Goal: Check status

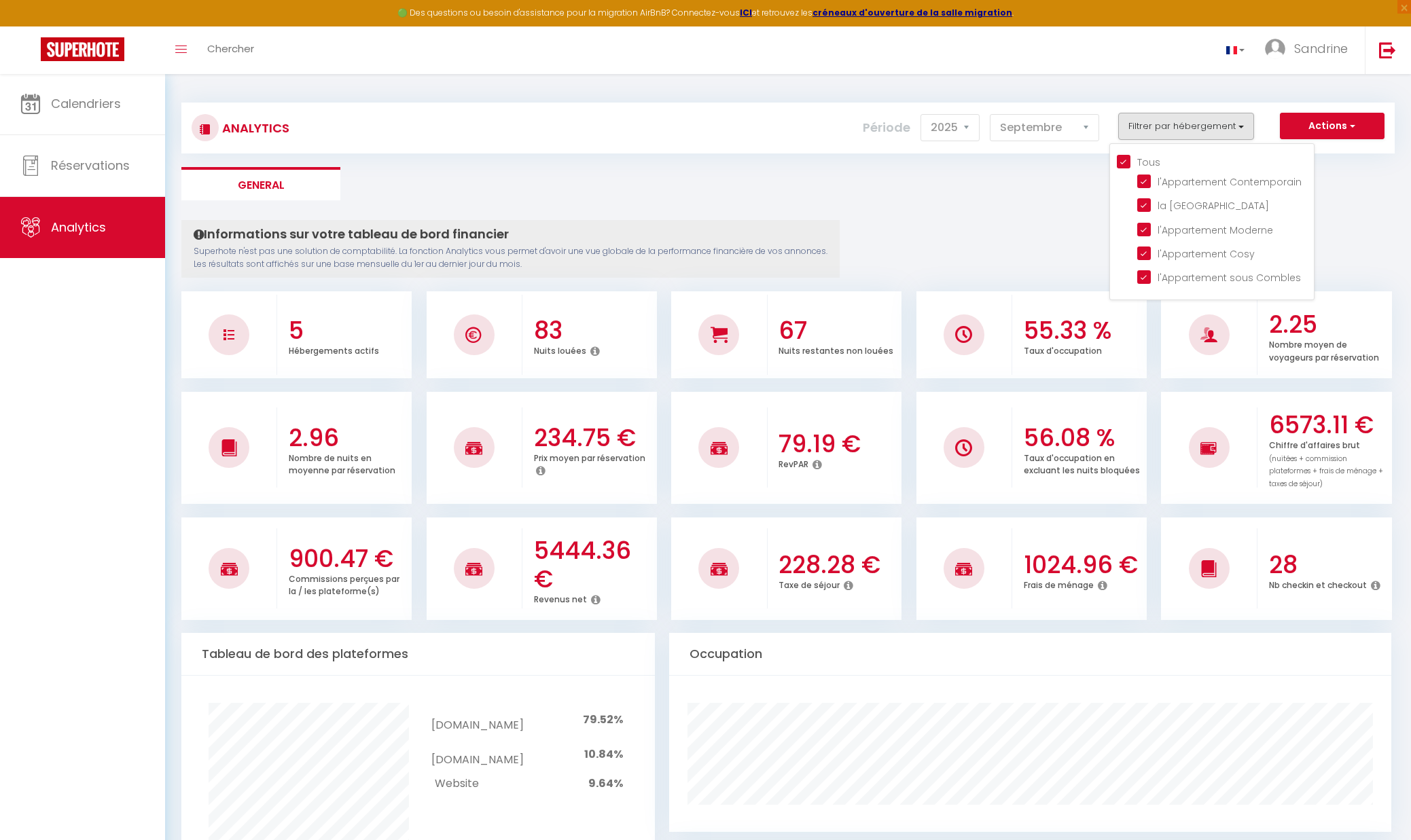
select select "2025"
select select "9"
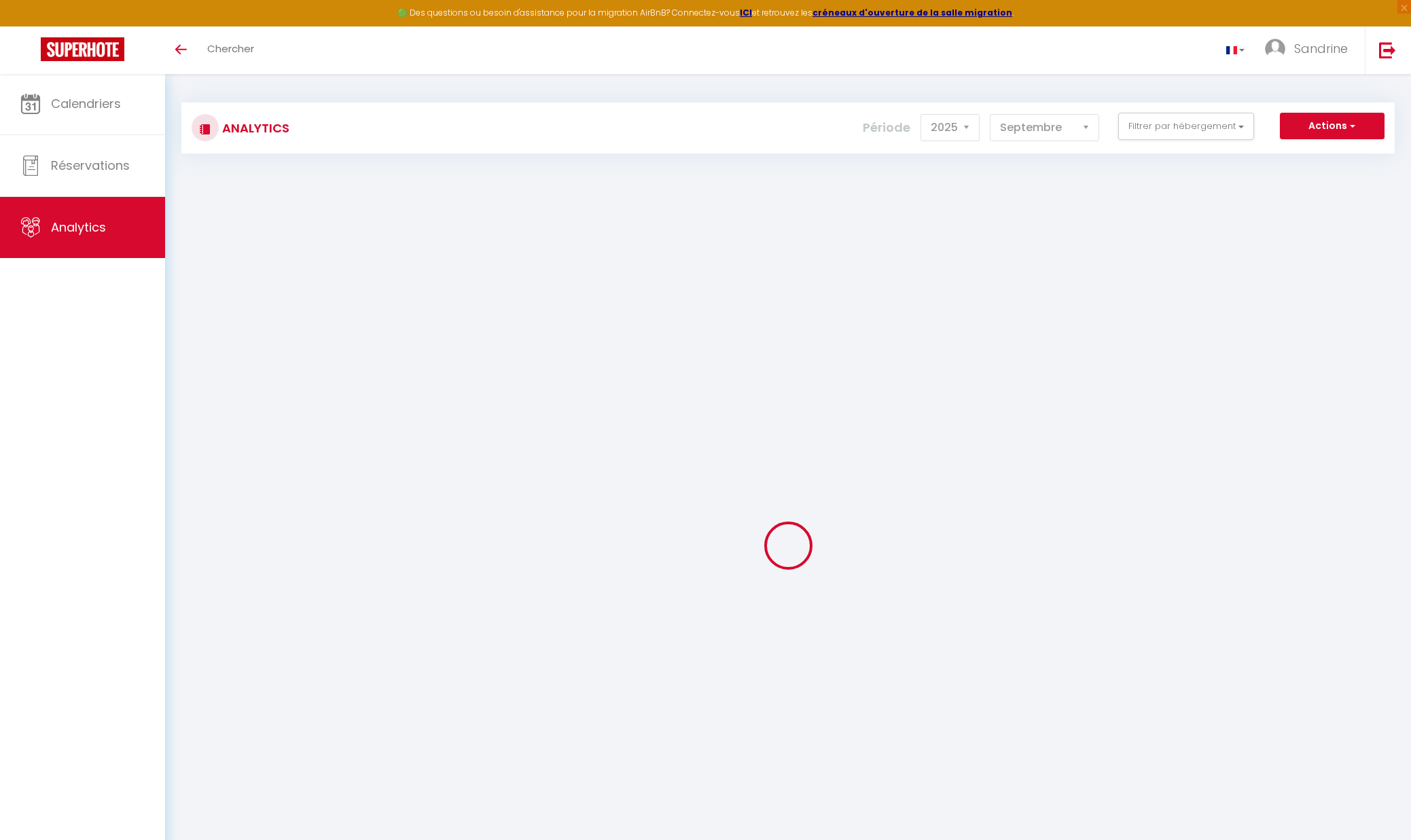
select select "2025"
select select "9"
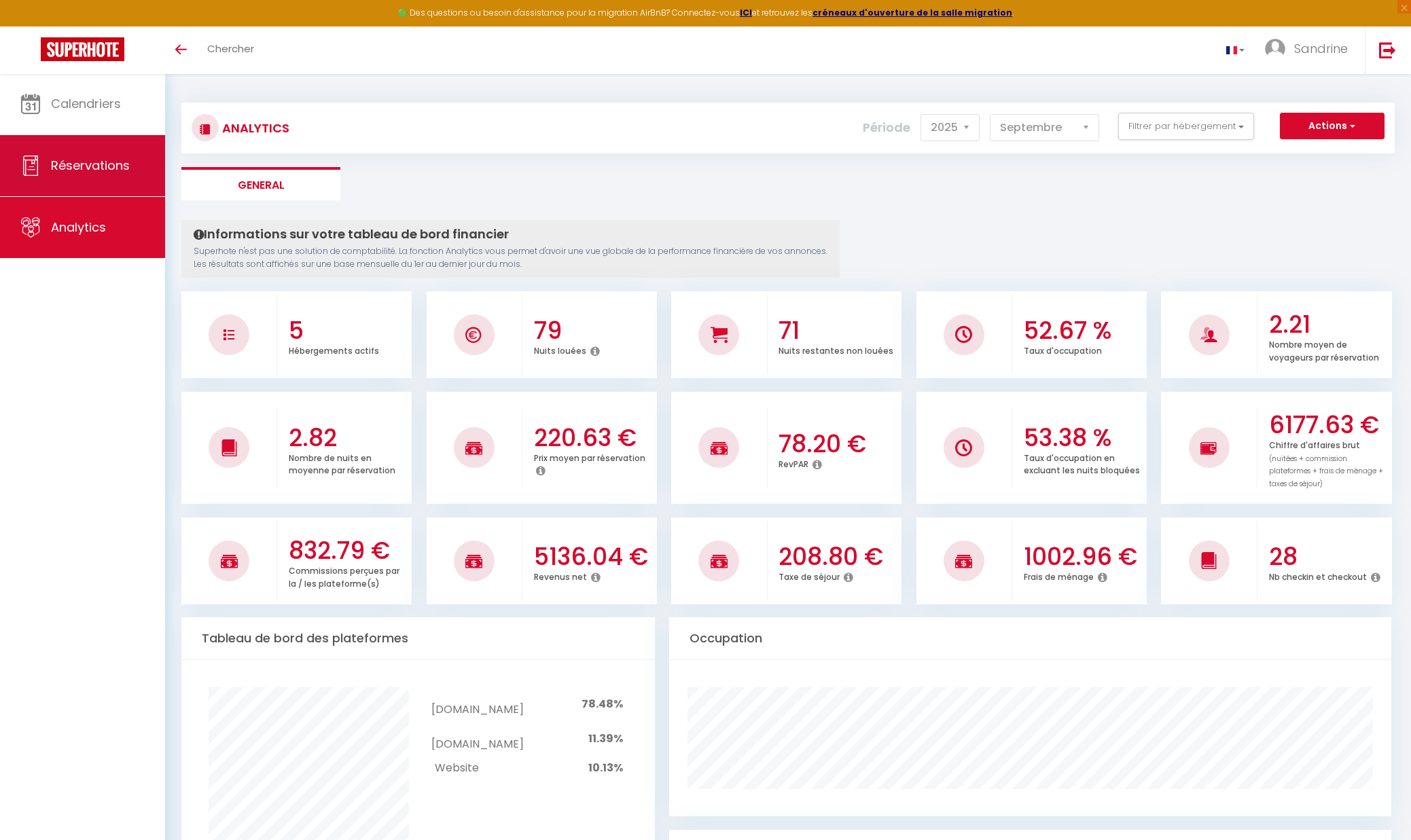
click at [73, 168] on span "Réservations" at bounding box center [90, 165] width 79 height 17
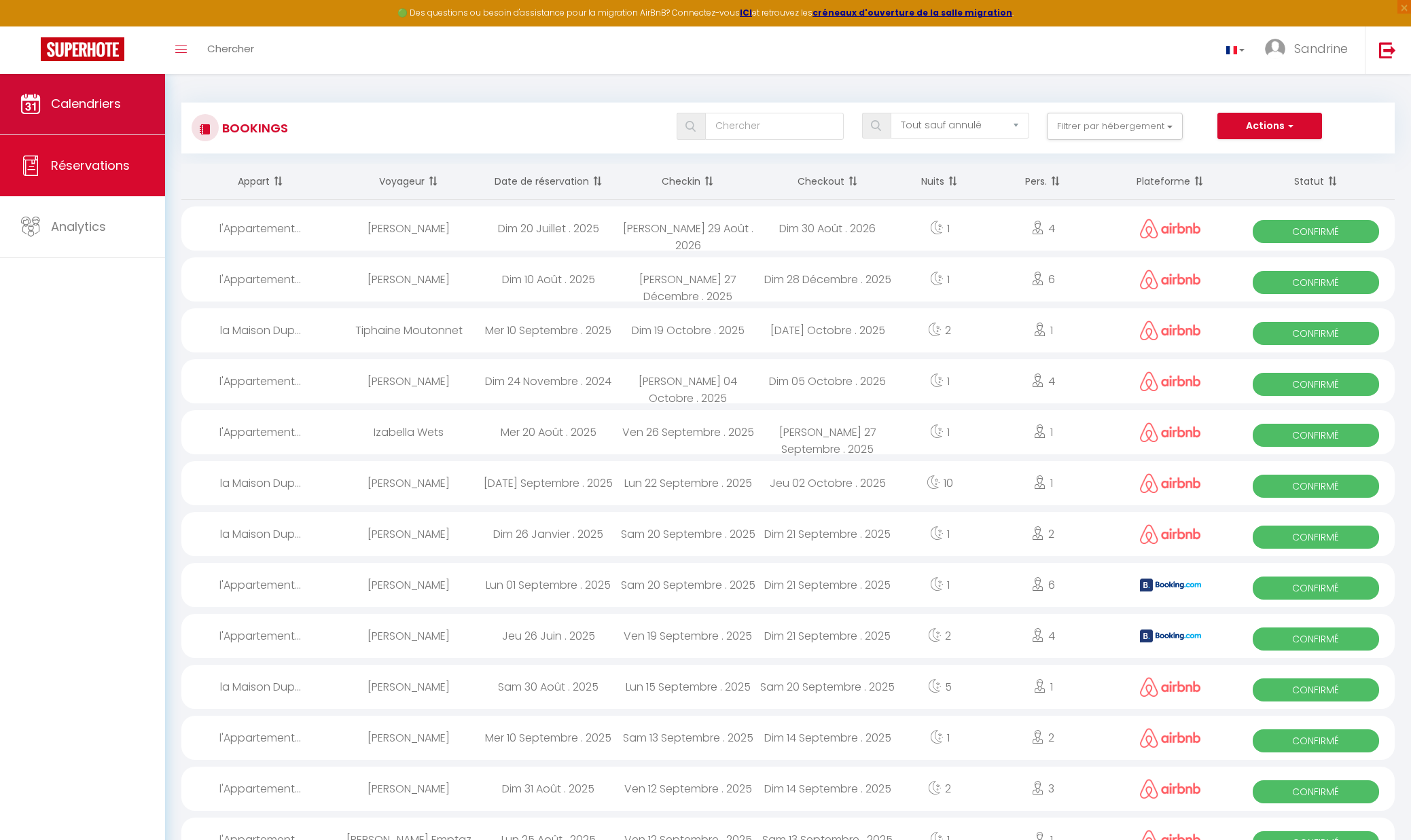
click at [68, 103] on span "Calendriers" at bounding box center [85, 103] width 70 height 17
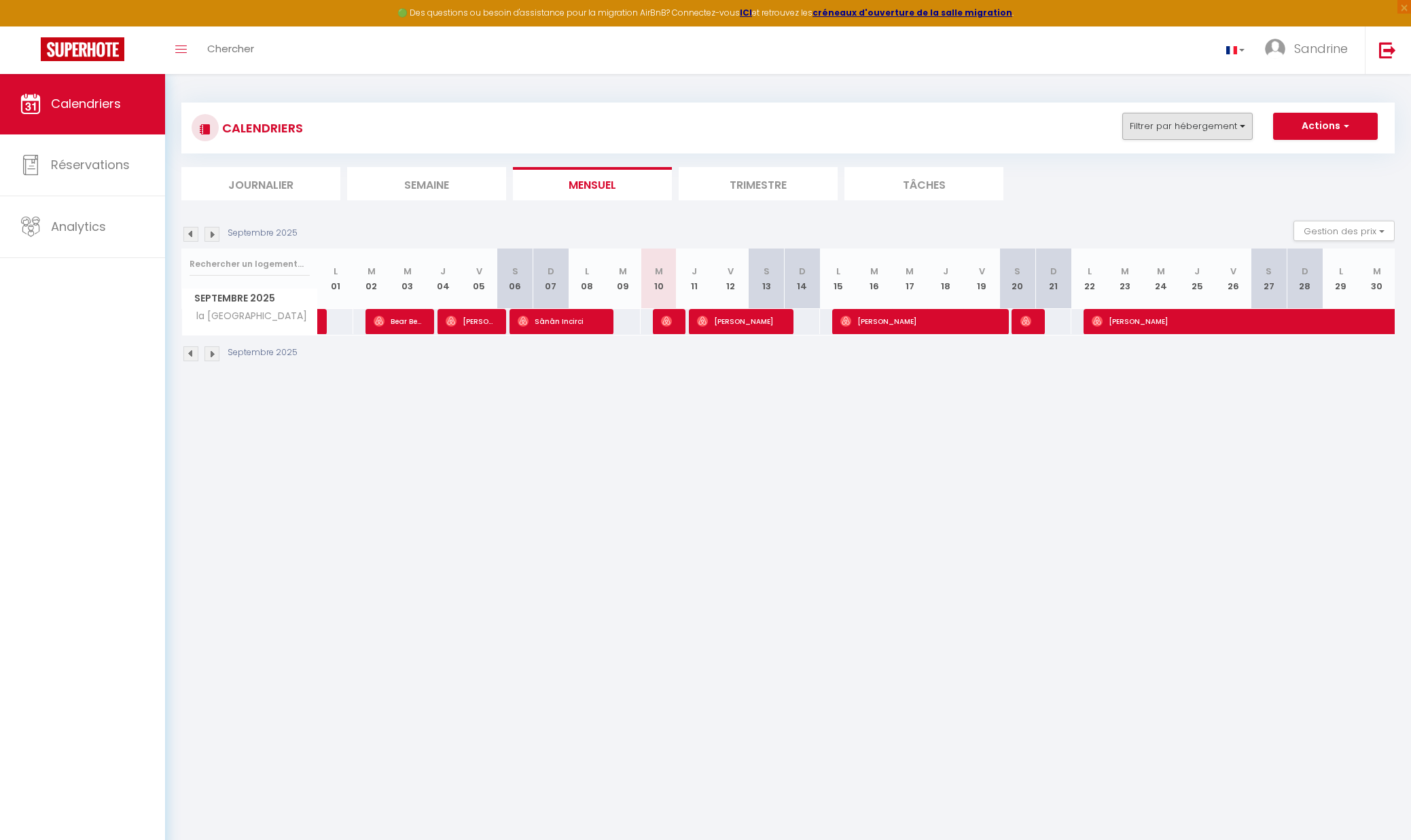
click at [1160, 131] on button "Filtrer par hébergement" at bounding box center [1187, 126] width 130 height 27
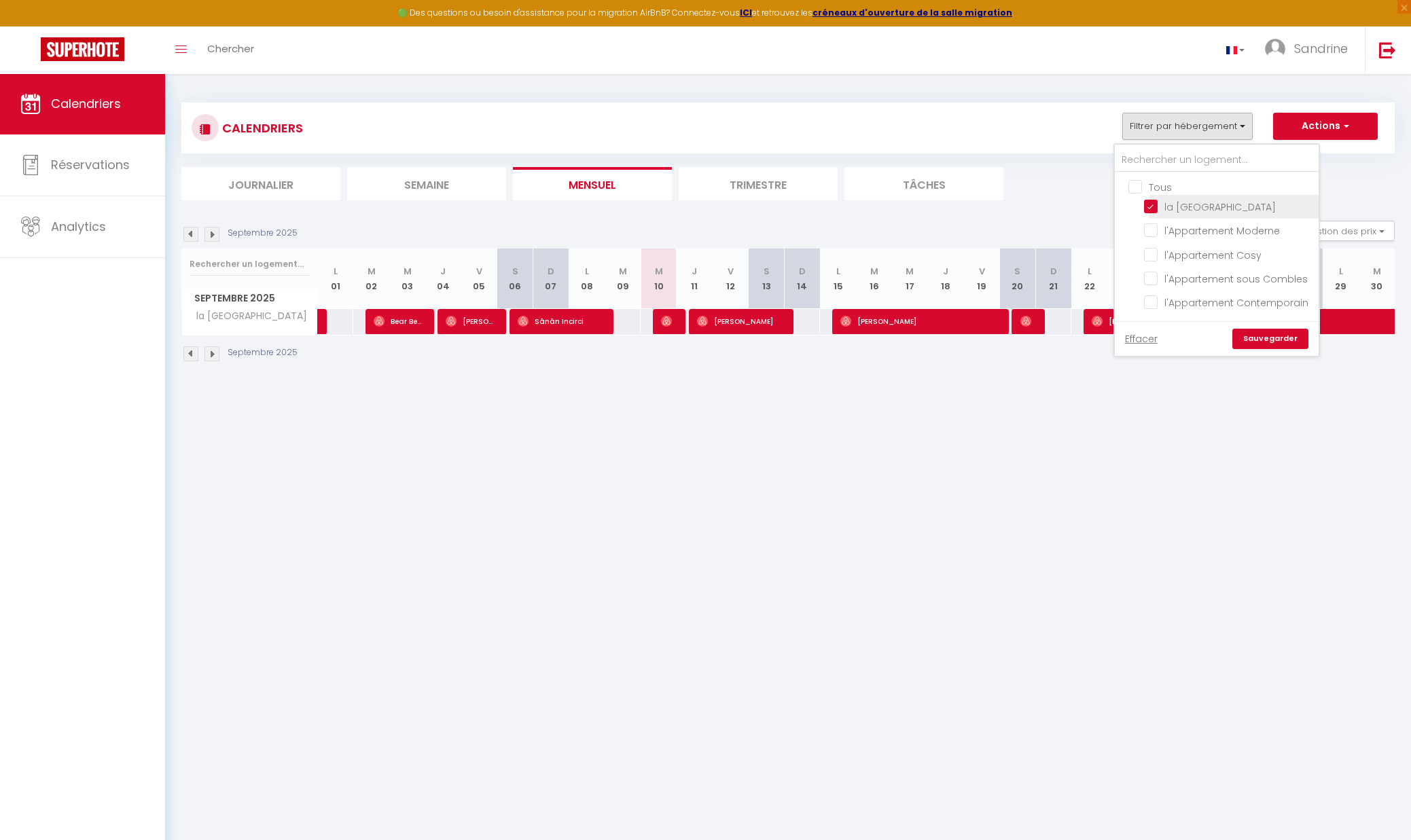
click at [1149, 206] on input "la [GEOGRAPHIC_DATA]" at bounding box center [1229, 206] width 170 height 13
checkbox input "false"
drag, startPoint x: 1154, startPoint y: 303, endPoint x: 1219, endPoint y: 346, distance: 77.9
click at [1154, 305] on input "l'Appartement Contemporain" at bounding box center [1229, 302] width 170 height 13
checkbox input "true"
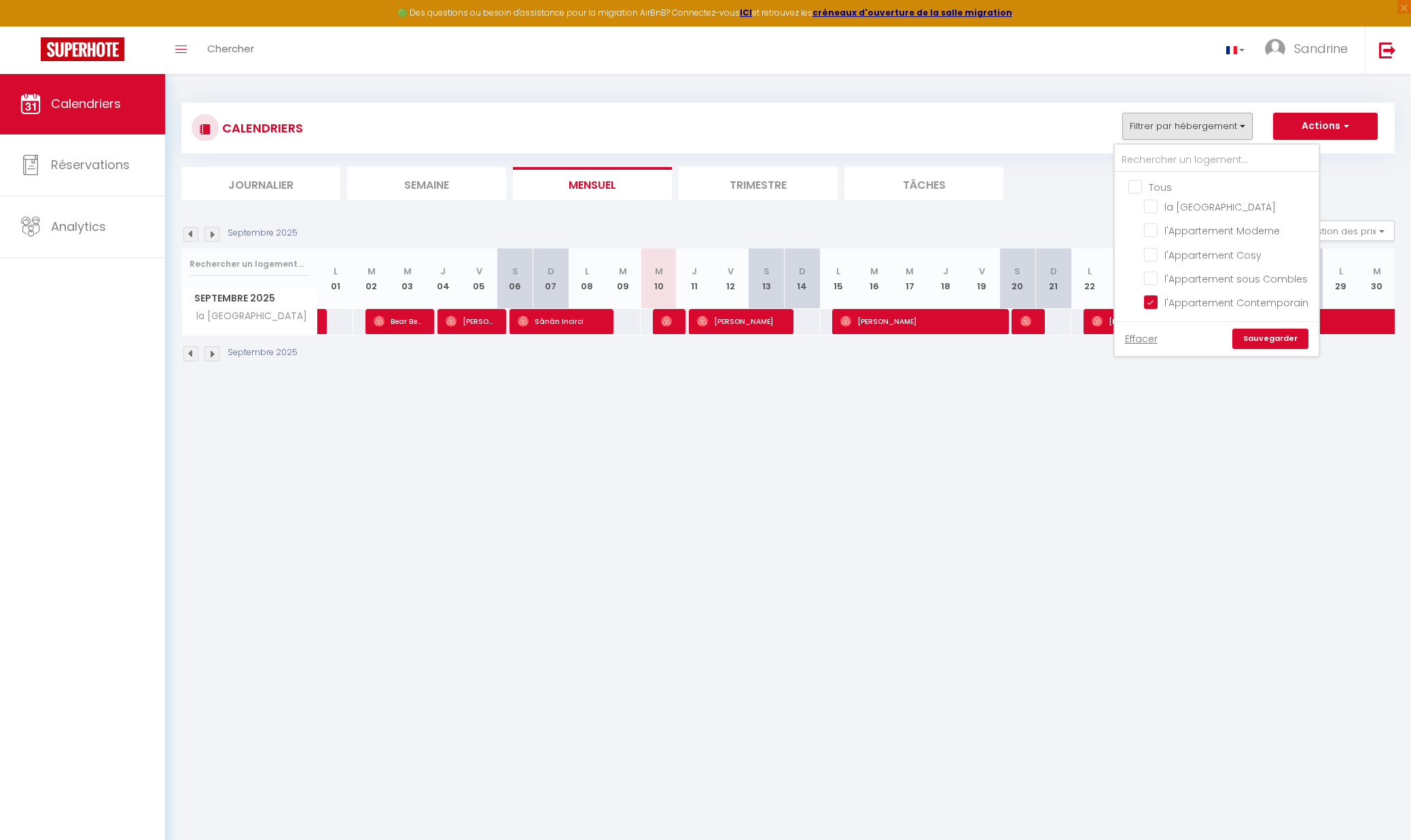
checkbox input "false"
click at [1271, 349] on div "Effacer Sauvegarder" at bounding box center [1216, 338] width 204 height 35
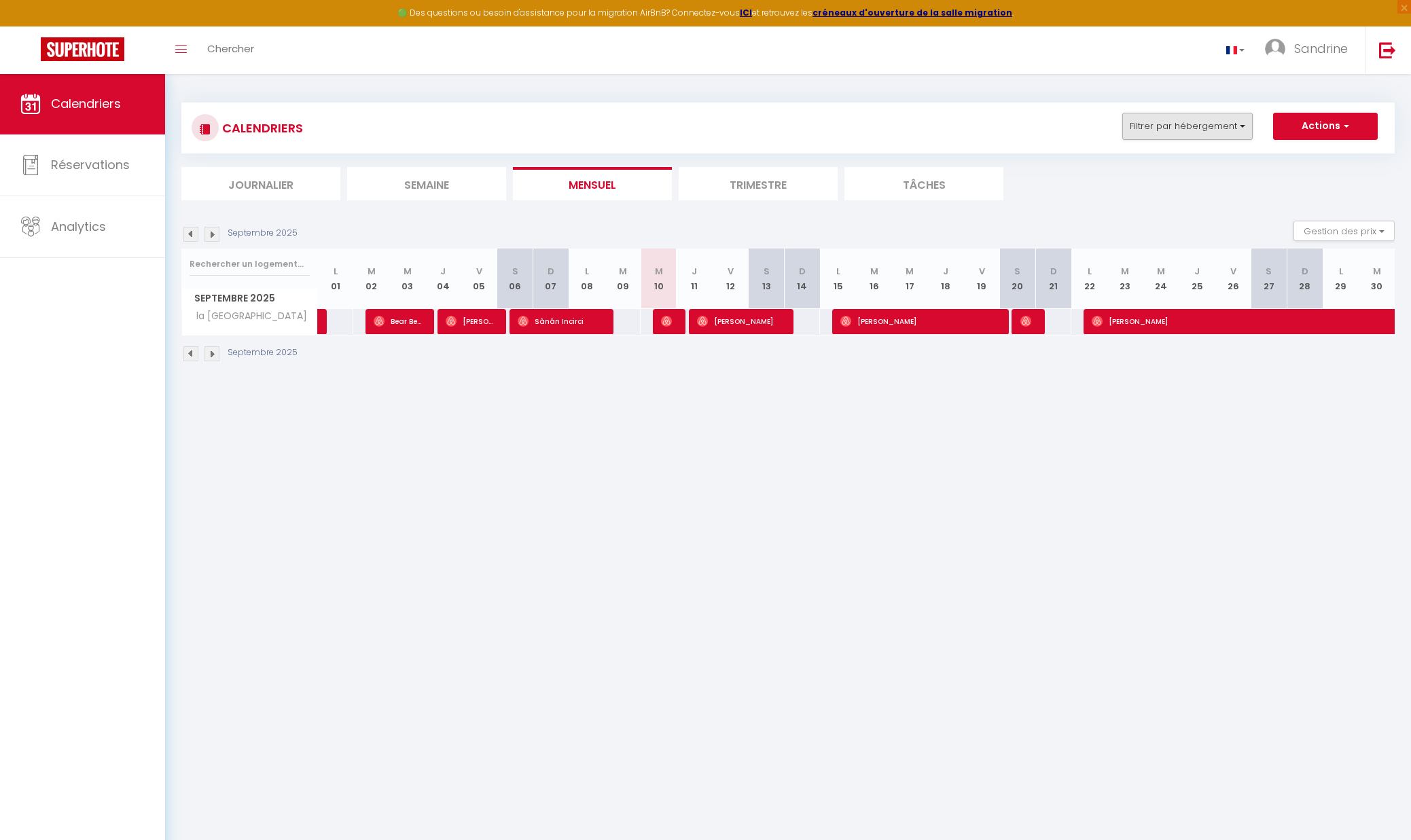
click at [1186, 120] on button "Filtrer par hébergement" at bounding box center [1187, 126] width 130 height 27
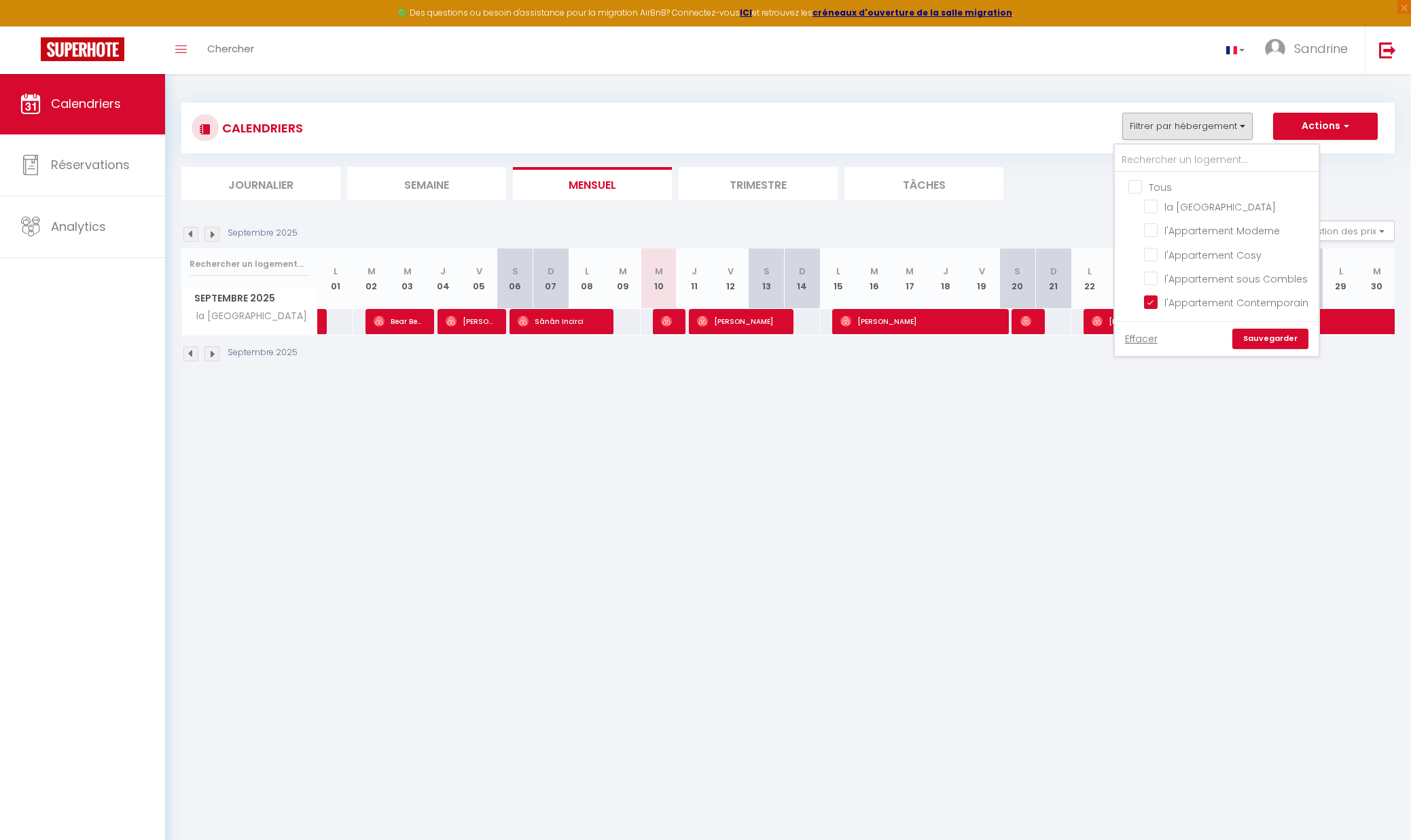
click at [1258, 338] on link "Sauvegarder" at bounding box center [1270, 339] width 76 height 21
select select
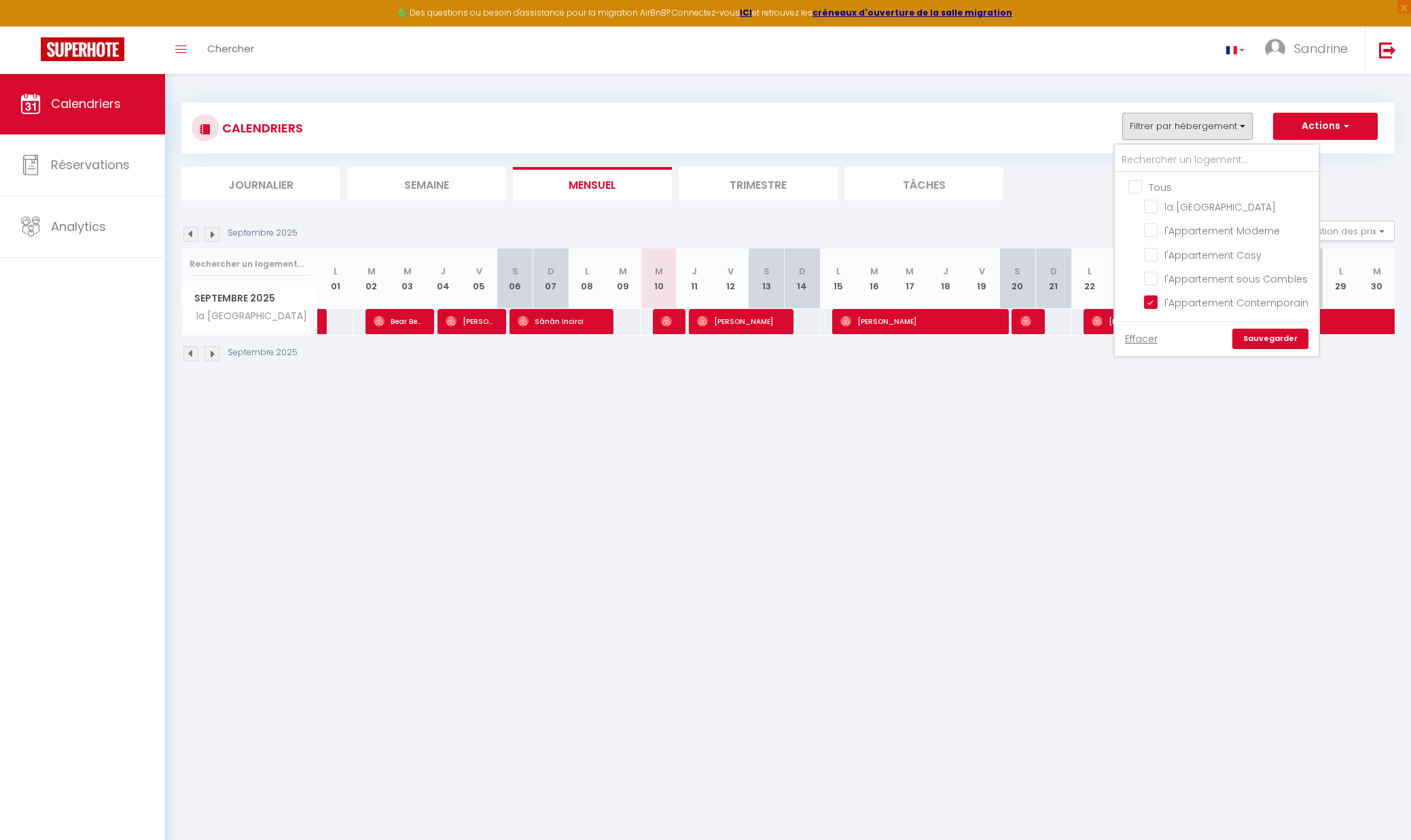
select select
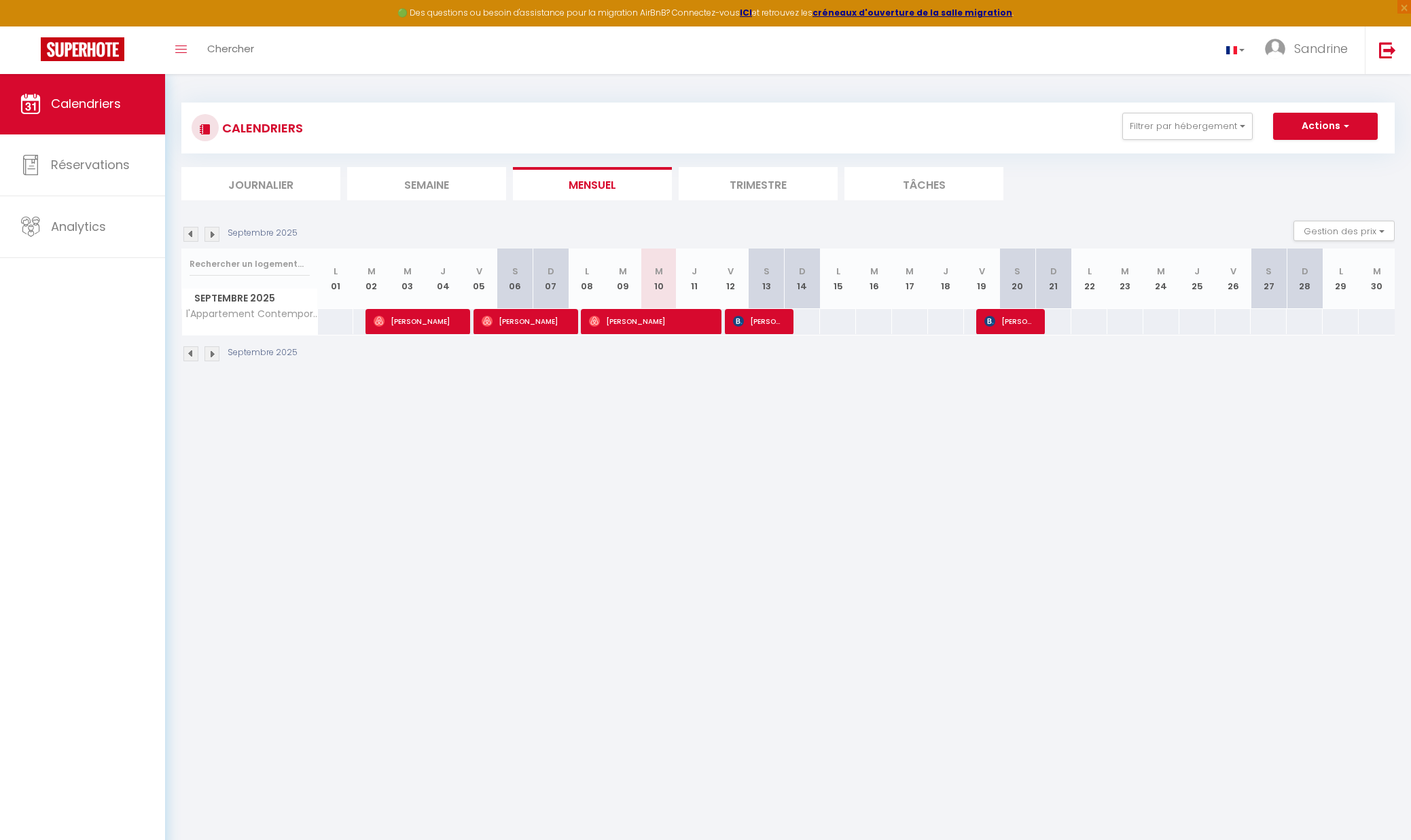
click at [620, 322] on span "[PERSON_NAME]" at bounding box center [649, 321] width 120 height 26
select select "OK"
select select "0"
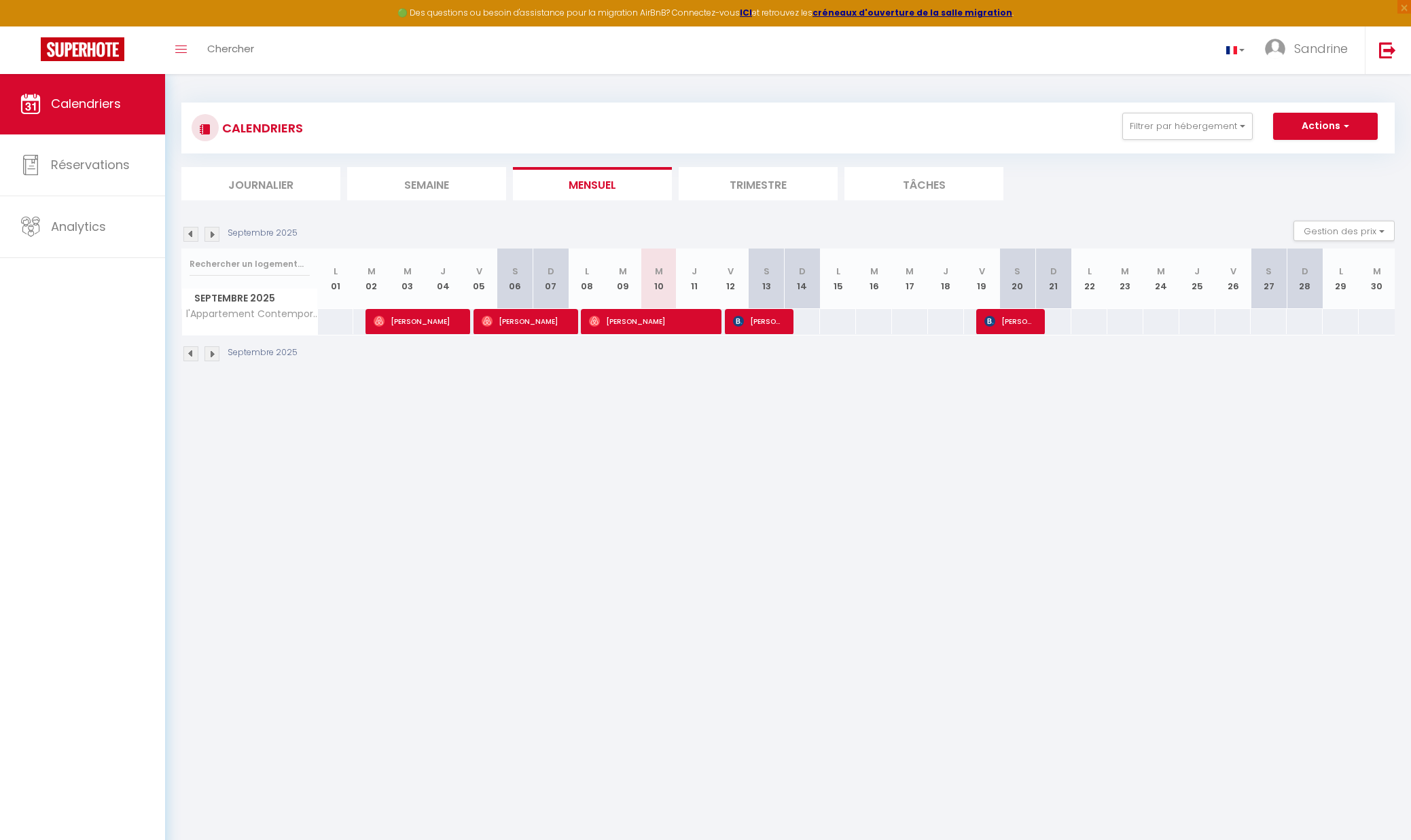
select select "1"
select select
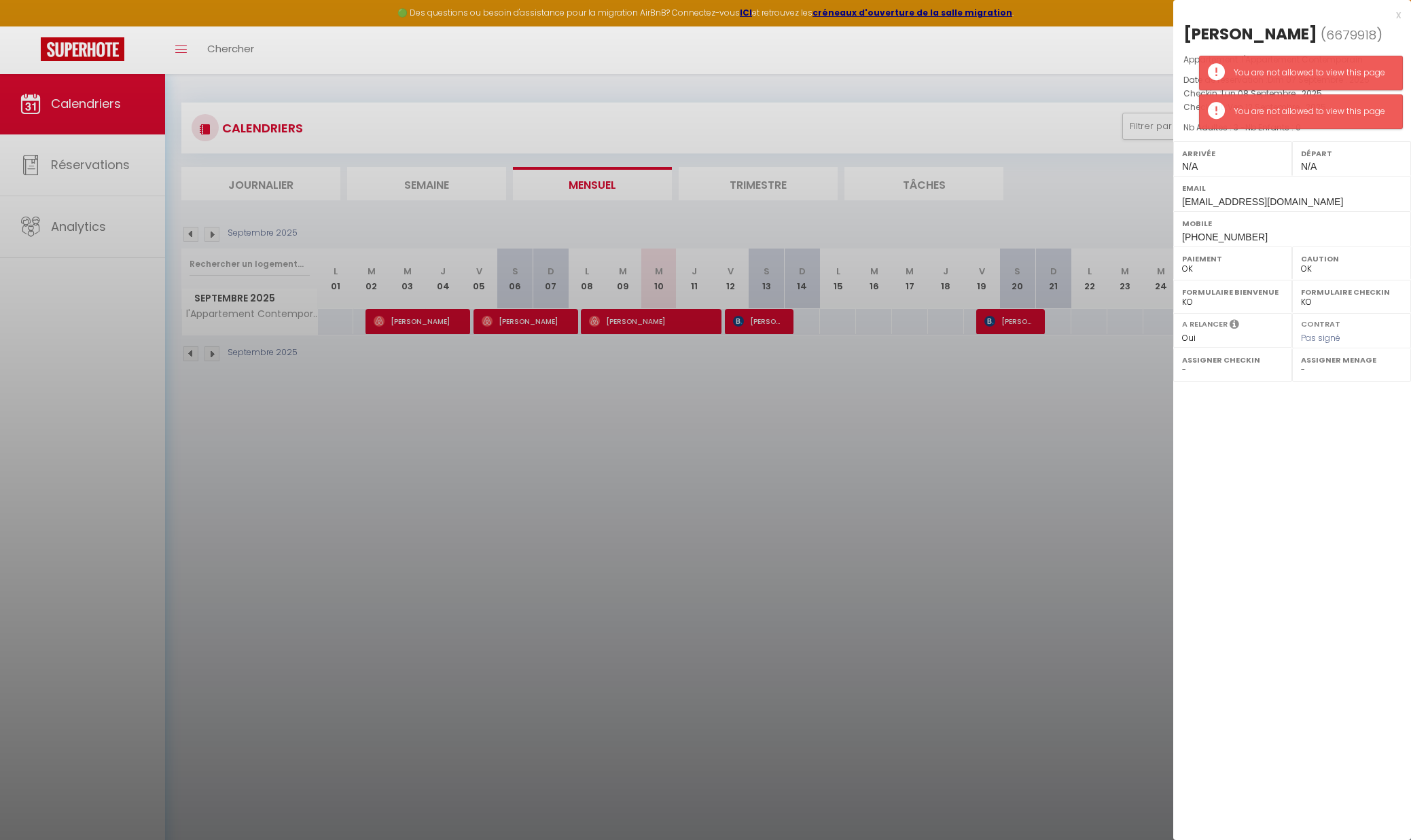
click at [1346, 157] on div "[PERSON_NAME] ( 6679918 ) Appartement : l'Appartement Contemporain Date de rése…" at bounding box center [1292, 135] width 238 height 224
drag, startPoint x: 1337, startPoint y: 64, endPoint x: 1337, endPoint y: 49, distance: 15.0
click at [1337, 64] on div "You are not allowed to view this page" at bounding box center [1301, 73] width 204 height 35
click at [1317, 35] on div "[PERSON_NAME]" at bounding box center [1250, 34] width 134 height 22
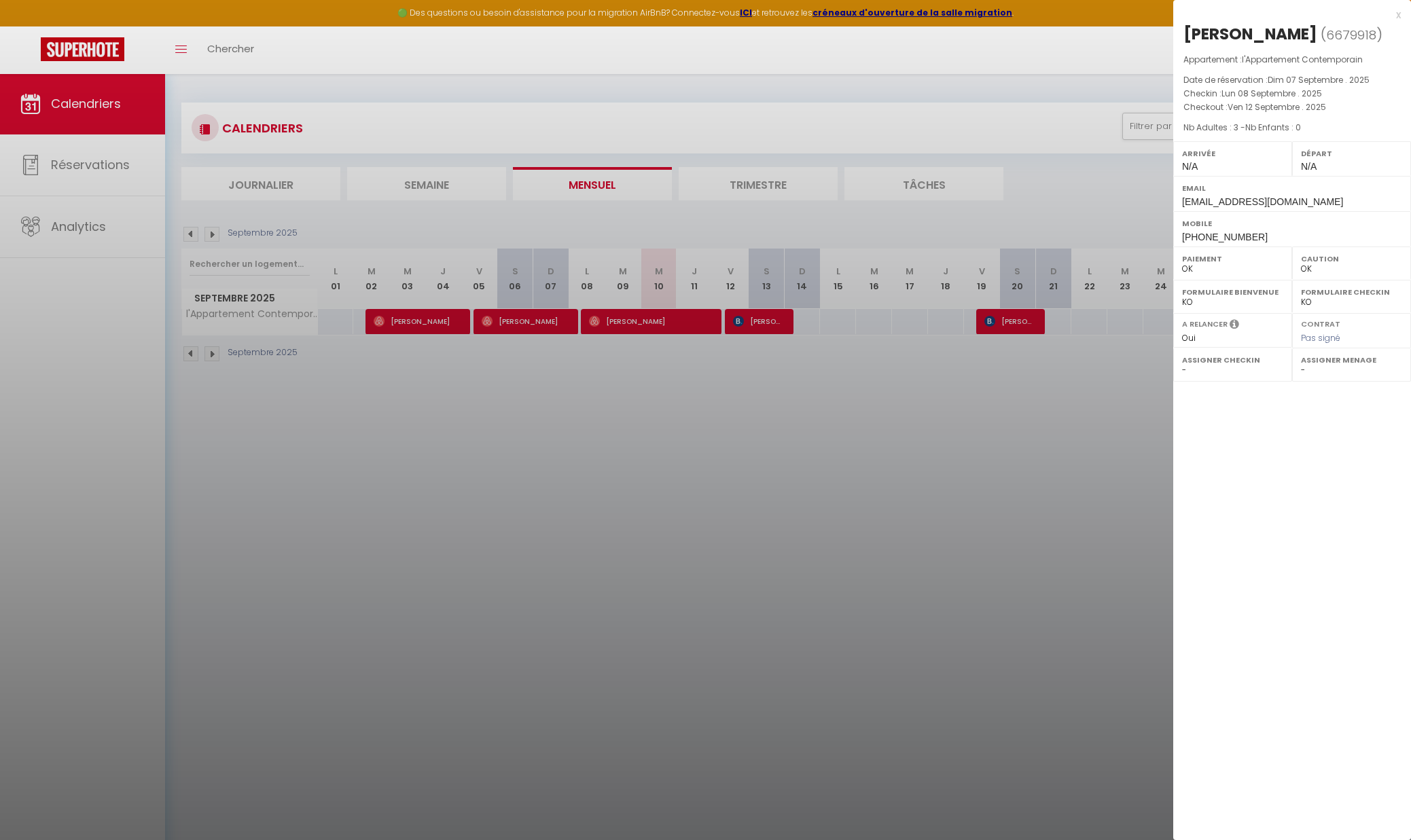
click at [1399, 13] on div "x" at bounding box center [1287, 15] width 227 height 16
